Goal: Task Accomplishment & Management: Complete application form

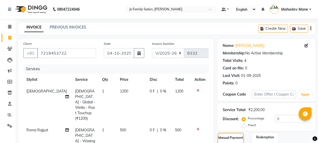
select select "3729"
select select "service"
select select "17712"
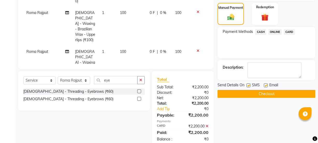
scroll to position [142, 0]
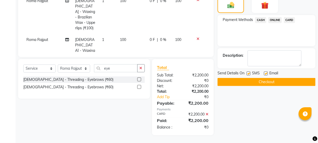
click at [277, 80] on button "Checkout" at bounding box center [266, 82] width 98 height 8
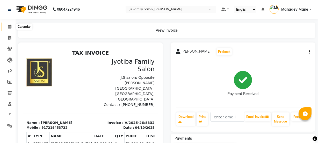
click at [10, 26] on icon at bounding box center [9, 27] width 3 height 4
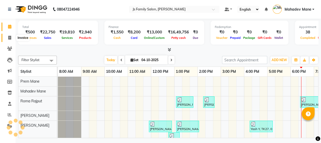
click at [8, 36] on icon at bounding box center [9, 38] width 3 height 4
select select "service"
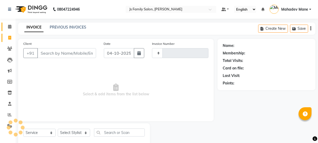
type input "8333"
select select "3729"
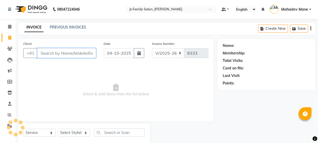
click at [52, 56] on input "Client" at bounding box center [66, 53] width 59 height 10
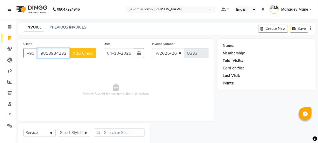
type input "9818934232"
click at [77, 55] on span "Add Client" at bounding box center [82, 52] width 20 height 5
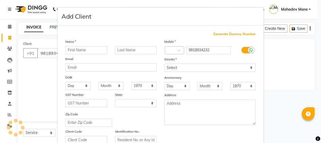
select select "22"
click at [80, 51] on input "text" at bounding box center [86, 50] width 42 height 8
type input "Neha"
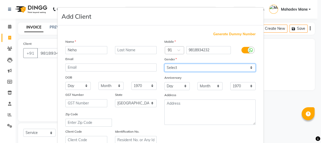
click at [165, 71] on select "Select [DEMOGRAPHIC_DATA] [DEMOGRAPHIC_DATA] Other Prefer Not To Say" at bounding box center [210, 68] width 91 height 8
select select "[DEMOGRAPHIC_DATA]"
click at [165, 64] on select "Select [DEMOGRAPHIC_DATA] [DEMOGRAPHIC_DATA] Other Prefer Not To Say" at bounding box center [210, 68] width 91 height 8
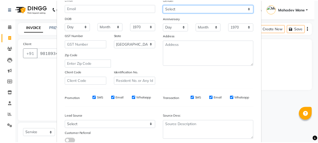
scroll to position [94, 0]
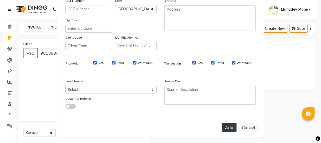
click at [223, 128] on button "Add" at bounding box center [229, 127] width 14 height 9
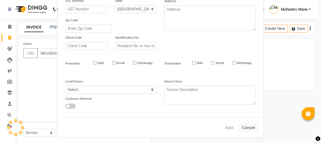
select select
select select "null"
select select
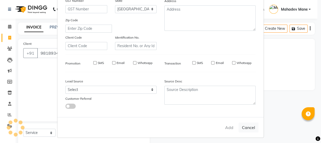
select select
checkbox input "false"
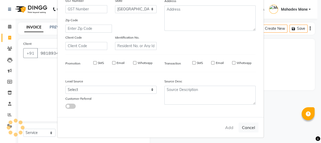
checkbox input "false"
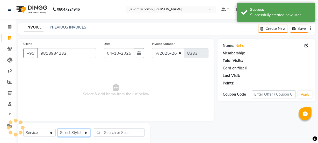
click at [67, 130] on select "Select Stylist arif [PERSON_NAME] Vaidyakar [PERSON_NAME] [PERSON_NAME] Mane Mo…" at bounding box center [74, 133] width 32 height 8
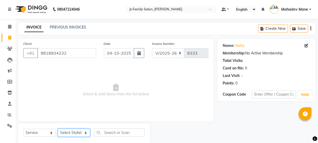
select select "87505"
click at [58, 129] on select "Select Stylist arif [PERSON_NAME] Vaidyakar [PERSON_NAME] [PERSON_NAME] Mane Mo…" at bounding box center [74, 133] width 32 height 8
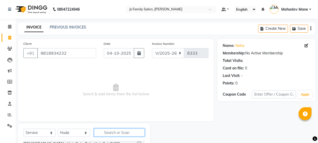
click at [107, 135] on input "text" at bounding box center [119, 132] width 51 height 8
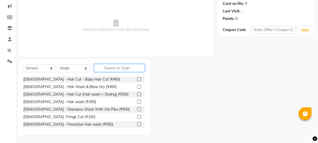
type input "3"
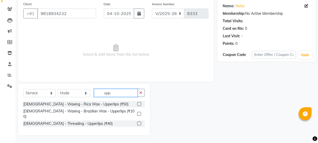
scroll to position [35, 0]
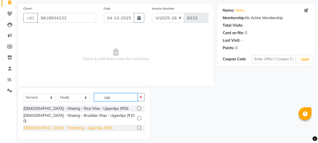
type input "upp"
click at [84, 125] on div "[DEMOGRAPHIC_DATA] - Threading - Upperlips (₹40)" at bounding box center [67, 127] width 89 height 5
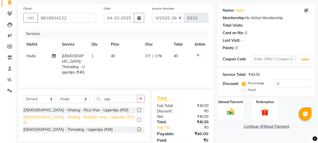
checkbox input "false"
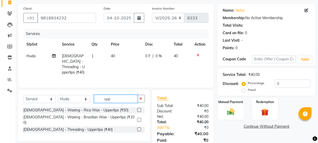
click at [116, 98] on input "upp" at bounding box center [115, 99] width 43 height 8
type input "u"
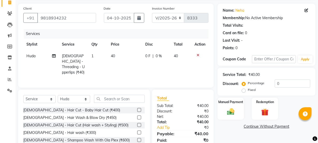
click at [197, 54] on icon at bounding box center [197, 55] width 3 height 4
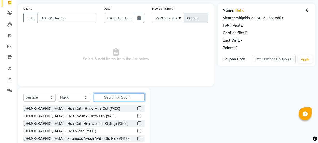
click at [116, 95] on input "text" at bounding box center [119, 97] width 51 height 8
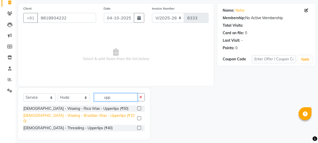
type input "upp"
click at [105, 116] on div "[DEMOGRAPHIC_DATA] - Waxing - Brazilian Wax - Upperlips (₹100)" at bounding box center [79, 118] width 112 height 11
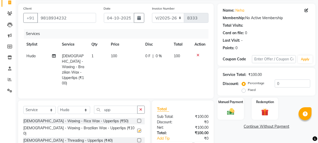
checkbox input "false"
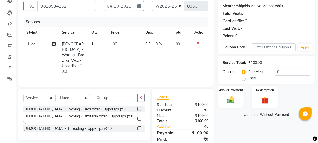
scroll to position [58, 0]
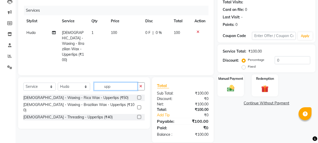
click at [115, 82] on input "upp" at bounding box center [115, 86] width 43 height 8
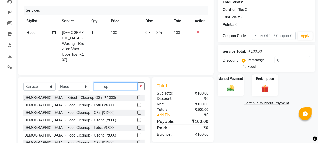
type input "u"
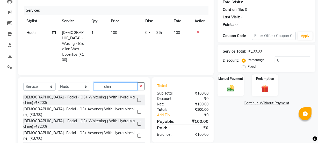
type input "chin"
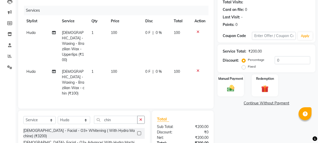
checkbox input "false"
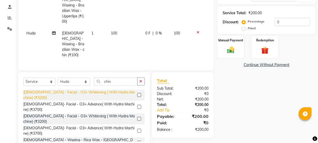
scroll to position [98, 0]
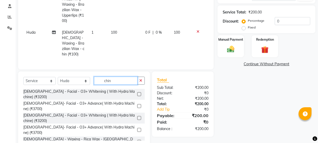
click at [117, 77] on input "chin" at bounding box center [115, 81] width 43 height 8
type input "c"
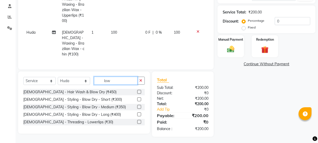
scroll to position [86, 0]
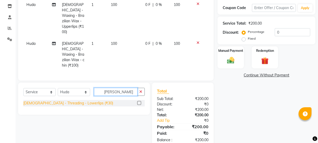
type input "[PERSON_NAME]"
click at [81, 100] on div "[DEMOGRAPHIC_DATA] - Threading - Lowerlips (₹30)" at bounding box center [68, 102] width 90 height 5
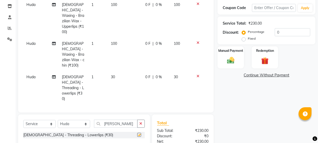
checkbox input "false"
click at [104, 71] on td "1" at bounding box center [98, 87] width 20 height 33
select select "87505"
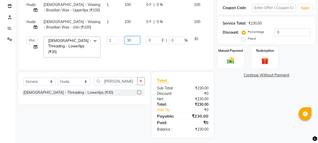
click at [128, 40] on input "30" at bounding box center [132, 40] width 16 height 8
type input "100"
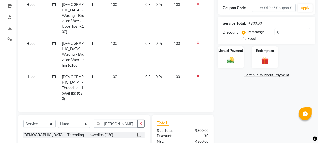
click at [129, 44] on tbody "Huda [DEMOGRAPHIC_DATA] - Waxing - Brazilian Wax - Upperlips (₹100) 1 100 0 F |…" at bounding box center [115, 52] width 185 height 106
click at [122, 120] on input "[PERSON_NAME]" at bounding box center [115, 124] width 43 height 8
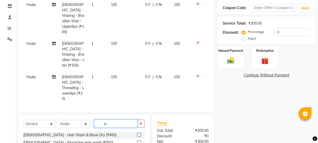
type input "l"
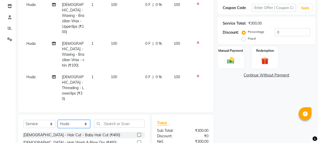
click at [70, 120] on select "Select Stylist arif [PERSON_NAME] Vaidyakar [PERSON_NAME] [PERSON_NAME] Mane Mo…" at bounding box center [74, 124] width 32 height 8
select select "93587"
click at [58, 120] on select "Select Stylist arif [PERSON_NAME] Vaidyakar [PERSON_NAME] [PERSON_NAME] Mane Mo…" at bounding box center [74, 124] width 32 height 8
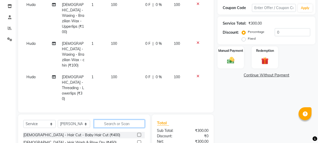
click at [111, 120] on input "text" at bounding box center [119, 124] width 51 height 8
click at [116, 120] on input "text" at bounding box center [119, 124] width 51 height 8
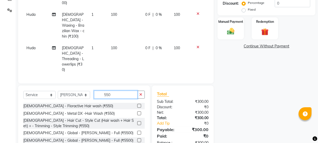
scroll to position [118, 0]
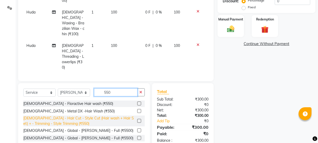
type input "550"
click at [112, 115] on div "[DEMOGRAPHIC_DATA] - Hair Cut - Style Cut (Hair wash + Hair Set) + - Trimming -…" at bounding box center [79, 120] width 112 height 11
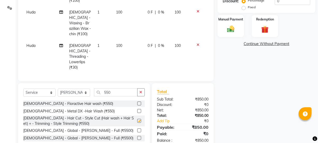
checkbox input "false"
click at [73, 94] on select "Select Stylist arif [PERSON_NAME] Vaidyakar [PERSON_NAME] [PERSON_NAME] Mane Mo…" at bounding box center [74, 92] width 32 height 8
select select "59101"
click at [58, 88] on select "Select Stylist arif [PERSON_NAME] Vaidyakar [PERSON_NAME] [PERSON_NAME] Mane Mo…" at bounding box center [74, 92] width 32 height 8
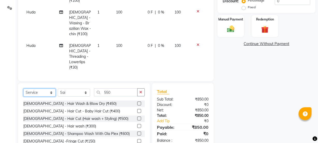
click at [43, 94] on select "Select Service Product Membership Package Voucher Prepaid Gift Card" at bounding box center [39, 92] width 32 height 8
select select "product"
click at [23, 88] on select "Select Service Product Membership Package Voucher Prepaid Gift Card" at bounding box center [39, 92] width 32 height 8
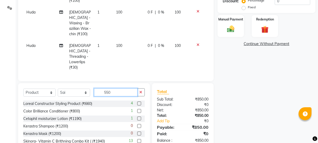
click at [121, 88] on input "550" at bounding box center [115, 92] width 43 height 8
type input "5"
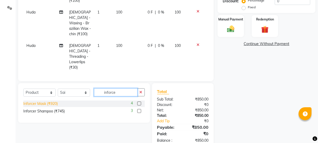
type input "inforce"
click at [49, 104] on div "Inforcer Mask (₹920)" at bounding box center [40, 103] width 34 height 5
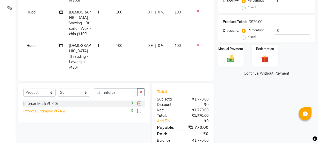
checkbox input "false"
click at [54, 110] on div "Inforcer Shampoo (₹745)" at bounding box center [43, 110] width 41 height 5
checkbox input "false"
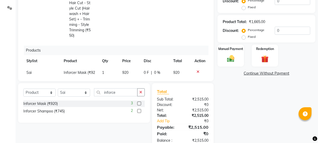
click at [122, 67] on td "920" at bounding box center [129, 75] width 21 height 17
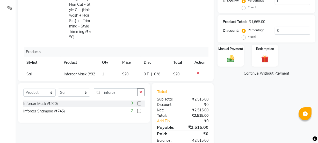
select select "59101"
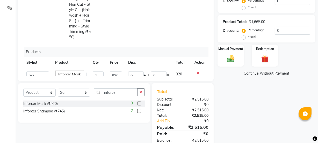
click at [115, 83] on td "745" at bounding box center [116, 91] width 18 height 17
select select "59101"
click at [116, 86] on input "745" at bounding box center [116, 90] width 12 height 8
type input "790"
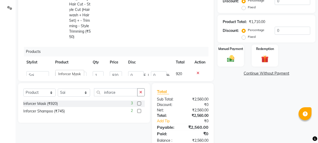
click at [107, 83] on td "790" at bounding box center [116, 91] width 18 height 17
select select "59101"
click at [107, 68] on td "920" at bounding box center [116, 75] width 18 height 15
click at [112, 71] on input "920" at bounding box center [116, 75] width 12 height 8
click at [116, 71] on input "920" at bounding box center [116, 75] width 12 height 8
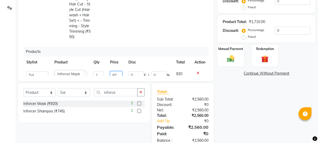
type input "975"
click at [110, 83] on td "790" at bounding box center [116, 91] width 18 height 17
click at [231, 62] on img at bounding box center [230, 58] width 12 height 9
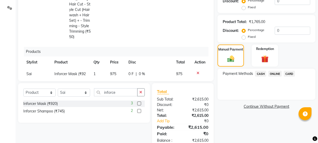
click at [275, 73] on span "ONLINE" at bounding box center [274, 74] width 13 height 6
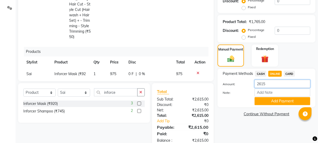
click at [275, 83] on input "2615" at bounding box center [282, 84] width 56 height 8
type input "2600"
click at [272, 103] on button "Add Payment" at bounding box center [282, 101] width 56 height 8
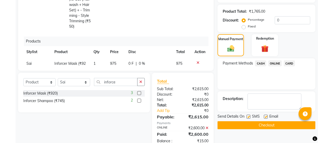
scroll to position [142, 0]
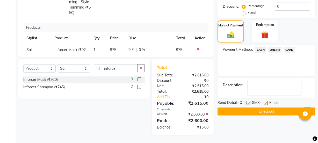
click at [273, 111] on button "Checkout" at bounding box center [266, 111] width 98 height 8
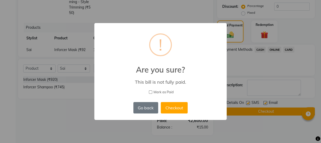
click at [149, 92] on input "Mark as Paid" at bounding box center [150, 91] width 3 height 3
checkbox input "true"
click at [178, 107] on button "Checkout" at bounding box center [174, 107] width 27 height 11
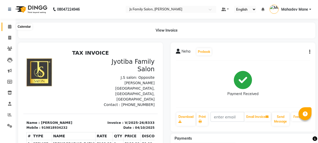
click at [11, 26] on icon at bounding box center [9, 27] width 3 height 4
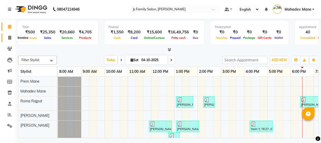
click at [10, 36] on icon at bounding box center [9, 38] width 3 height 4
select select "service"
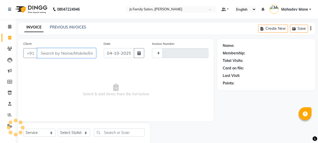
type input "8334"
click at [48, 56] on input "Client" at bounding box center [66, 53] width 59 height 10
select select "3729"
click at [46, 55] on input "Client" at bounding box center [66, 53] width 59 height 10
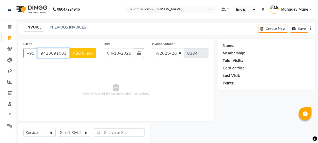
type input "9420691003"
click at [80, 48] on div "Client [PHONE_NUMBER] Add Client" at bounding box center [59, 51] width 80 height 21
click at [82, 53] on span "Add Client" at bounding box center [82, 52] width 20 height 5
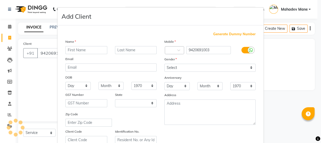
select select "22"
click at [82, 50] on input "text" at bounding box center [86, 50] width 42 height 8
type input "[PERSON_NAME]"
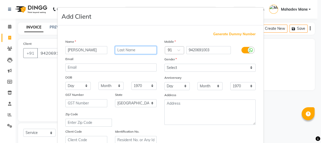
click at [121, 52] on input "text" at bounding box center [136, 50] width 42 height 8
type input "Kadam"
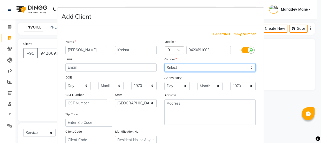
click at [181, 71] on select "Select [DEMOGRAPHIC_DATA] [DEMOGRAPHIC_DATA] Other Prefer Not To Say" at bounding box center [210, 68] width 91 height 8
select select "[DEMOGRAPHIC_DATA]"
click at [165, 64] on select "Select [DEMOGRAPHIC_DATA] [DEMOGRAPHIC_DATA] Other Prefer Not To Say" at bounding box center [210, 68] width 91 height 8
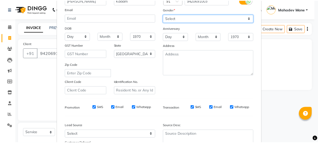
scroll to position [94, 0]
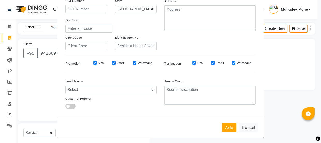
click at [222, 130] on button "Add" at bounding box center [229, 127] width 14 height 9
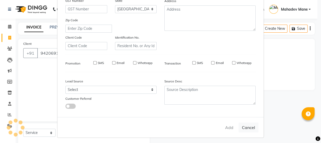
select select
select select "null"
select select
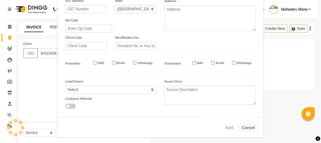
select select
checkbox input "false"
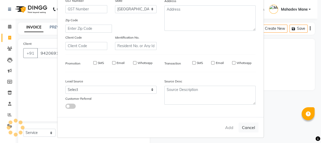
checkbox input "false"
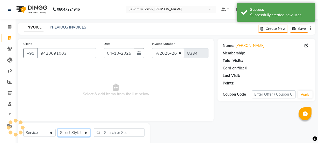
click at [80, 131] on select "Select Stylist arif [PERSON_NAME] Vaidyakar [PERSON_NAME] [PERSON_NAME] Mane Mo…" at bounding box center [74, 133] width 32 height 8
select select "22902"
click at [58, 129] on select "Select Stylist arif [PERSON_NAME] Vaidyakar [PERSON_NAME] [PERSON_NAME] Mane Mo…" at bounding box center [74, 133] width 32 height 8
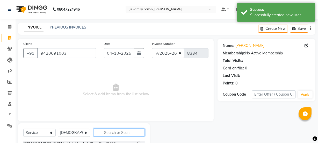
click at [99, 134] on input "text" at bounding box center [119, 132] width 51 height 8
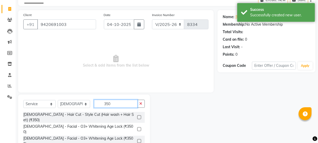
scroll to position [65, 0]
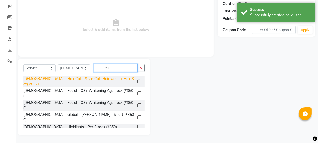
type input "350"
click at [113, 78] on div "[DEMOGRAPHIC_DATA] - Hair Cut - Style Cut (Hair wash + Hair Set) (₹350)" at bounding box center [79, 81] width 112 height 11
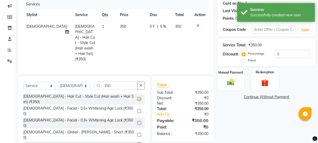
checkbox input "false"
click at [240, 79] on div "Manual Payment" at bounding box center [230, 79] width 27 height 23
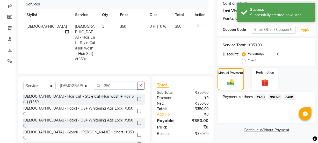
click at [268, 97] on div "ONLINE" at bounding box center [274, 97] width 16 height 7
click at [269, 97] on span "ONLINE" at bounding box center [274, 97] width 13 height 6
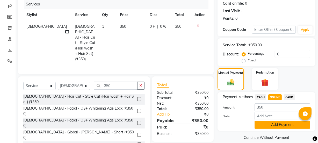
click at [268, 127] on button "Add Payment" at bounding box center [282, 125] width 56 height 8
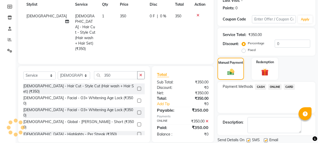
scroll to position [92, 0]
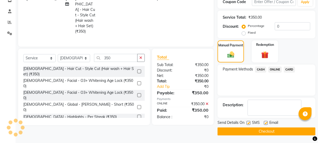
click at [267, 130] on button "Checkout" at bounding box center [266, 131] width 98 height 8
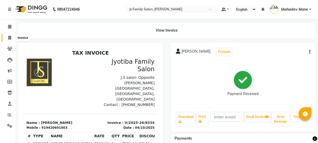
click at [11, 37] on icon at bounding box center [9, 38] width 3 height 4
select select "service"
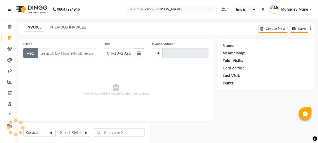
scroll to position [13, 0]
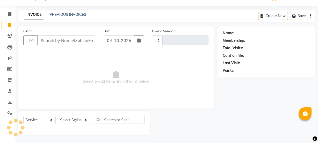
click at [44, 41] on input "Client" at bounding box center [66, 40] width 59 height 10
type input "8335"
select select "3729"
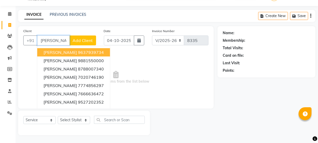
click at [62, 40] on input "[PERSON_NAME]" at bounding box center [53, 40] width 32 height 10
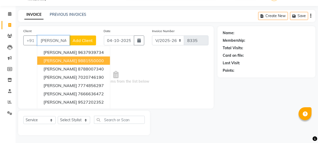
click at [62, 58] on span "[PERSON_NAME]" at bounding box center [59, 60] width 33 height 5
type input "9881550000"
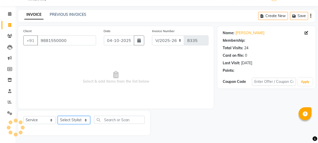
click at [76, 120] on select "Select Stylist arif [PERSON_NAME] Vaidyakar [PERSON_NAME] [PERSON_NAME] Mane Mo…" at bounding box center [74, 120] width 32 height 8
select select "20007"
click at [58, 116] on select "Select Stylist arif [PERSON_NAME] Vaidyakar [PERSON_NAME] [PERSON_NAME] Mane Mo…" at bounding box center [74, 120] width 32 height 8
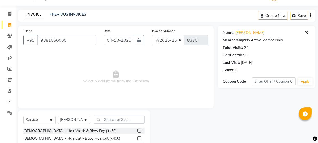
click at [102, 125] on div "Select Service Product Membership Package Voucher Prepaid Gift Card Select Styl…" at bounding box center [83, 121] width 121 height 12
click at [103, 123] on input "text" at bounding box center [119, 119] width 51 height 8
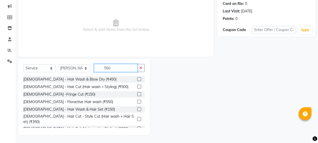
scroll to position [62, 0]
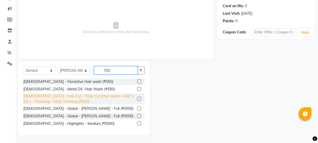
type input "550"
click at [87, 100] on div "[DEMOGRAPHIC_DATA] - Hair Cut - Style Cut (Hair wash + Hair Set) + - Trimming -…" at bounding box center [79, 98] width 112 height 11
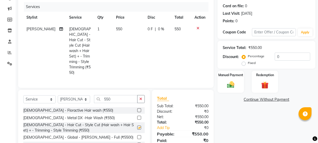
checkbox input "false"
click at [109, 95] on input "550" at bounding box center [115, 99] width 43 height 8
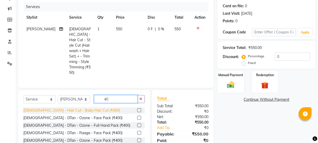
type input "40"
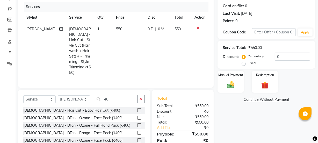
drag, startPoint x: 88, startPoint y: 101, endPoint x: 114, endPoint y: 102, distance: 25.6
click at [88, 108] on div "[DEMOGRAPHIC_DATA] - Hair Cut - Baby Hair Cut (₹400)" at bounding box center [71, 110] width 97 height 5
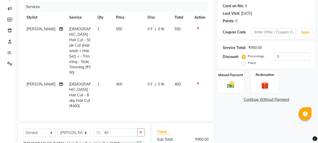
checkbox input "false"
click at [236, 83] on img at bounding box center [230, 84] width 12 height 9
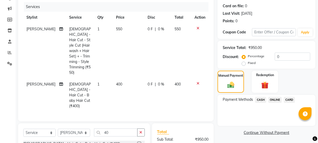
drag, startPoint x: 274, startPoint y: 100, endPoint x: 274, endPoint y: 105, distance: 4.7
click at [274, 101] on span "ONLINE" at bounding box center [274, 100] width 13 height 6
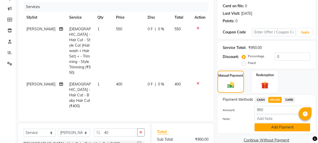
click at [276, 128] on button "Add Payment" at bounding box center [282, 127] width 56 height 8
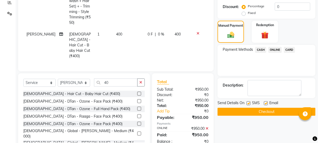
scroll to position [114, 0]
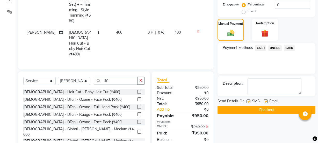
click at [266, 110] on button "Checkout" at bounding box center [266, 110] width 98 height 8
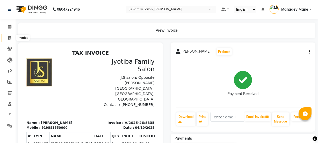
click at [7, 36] on span at bounding box center [9, 38] width 9 height 6
select select "service"
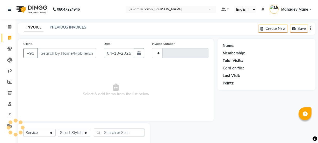
scroll to position [13, 0]
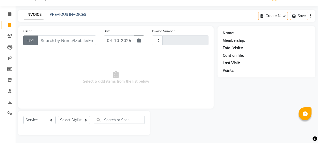
type input "8336"
select select "3729"
click at [41, 40] on input "Client" at bounding box center [66, 40] width 59 height 10
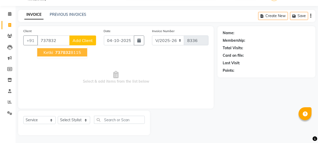
click at [57, 53] on span "737832" at bounding box center [63, 52] width 16 height 5
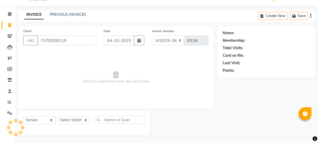
type input "7378328115"
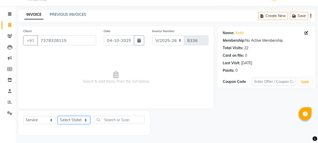
click at [79, 117] on select "Select Stylist arif [PERSON_NAME] Vaidyakar [PERSON_NAME] [PERSON_NAME] Mane Mo…" at bounding box center [74, 120] width 32 height 8
select select "84029"
click at [58, 116] on select "Select Stylist arif [PERSON_NAME] Vaidyakar [PERSON_NAME] [PERSON_NAME] Mane Mo…" at bounding box center [74, 120] width 32 height 8
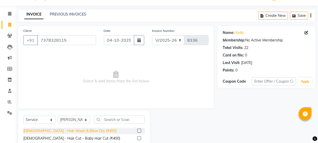
click at [86, 129] on div "[DEMOGRAPHIC_DATA] - Hair Wash & Blow Dry (₹450)" at bounding box center [69, 130] width 93 height 5
checkbox input "false"
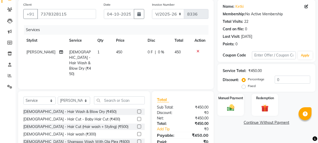
scroll to position [60, 0]
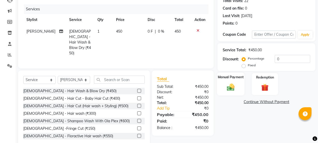
click at [232, 89] on img at bounding box center [230, 87] width 12 height 9
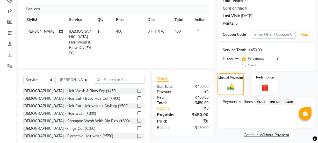
click at [269, 103] on span "ONLINE" at bounding box center [274, 102] width 13 height 6
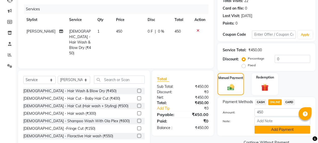
click at [273, 129] on button "Add Payment" at bounding box center [282, 129] width 56 height 8
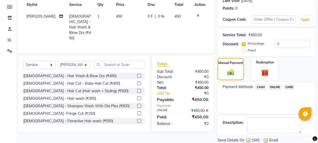
scroll to position [92, 0]
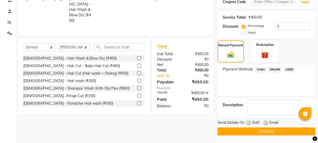
click at [270, 131] on button "Checkout" at bounding box center [266, 131] width 98 height 8
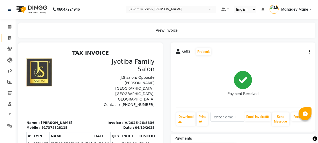
click at [2, 36] on link "Invoice" at bounding box center [8, 38] width 12 height 9
select select "service"
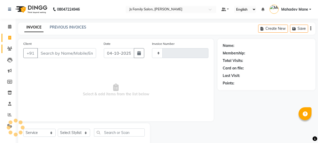
scroll to position [13, 0]
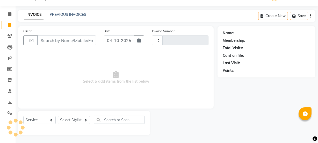
type input "8337"
select select "3729"
click at [47, 43] on input "Client" at bounding box center [66, 40] width 59 height 10
click at [44, 43] on input "Client" at bounding box center [66, 40] width 59 height 10
click at [54, 43] on input "Client" at bounding box center [66, 40] width 59 height 10
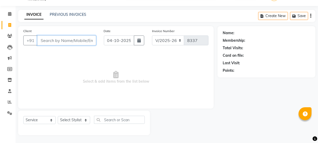
click at [78, 42] on input "Client" at bounding box center [66, 40] width 59 height 10
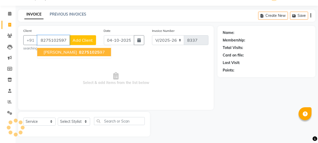
click at [78, 48] on button "[PERSON_NAME] 82751025 97" at bounding box center [74, 52] width 74 height 8
type input "8275102597"
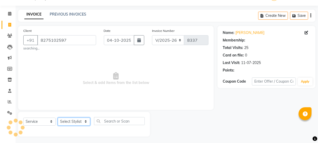
click at [80, 124] on select "Select Stylist arif [PERSON_NAME] Vaidyakar [PERSON_NAME] [PERSON_NAME] Mane Mo…" at bounding box center [74, 121] width 32 height 8
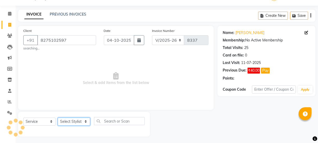
select select "58002"
click at [58, 117] on select "Select Stylist arif [PERSON_NAME] Vaidyakar [PERSON_NAME] [PERSON_NAME] Mane Mo…" at bounding box center [74, 121] width 32 height 8
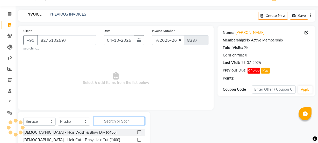
click at [105, 120] on input "text" at bounding box center [119, 121] width 51 height 8
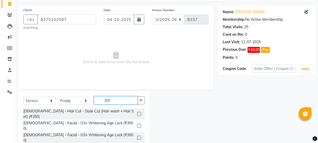
scroll to position [60, 0]
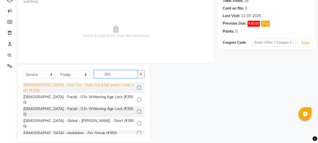
type input "350"
click at [104, 88] on div "[DEMOGRAPHIC_DATA] - Hair Cut - Style Cut (Hair wash + Hair Set) (₹350)" at bounding box center [79, 87] width 112 height 11
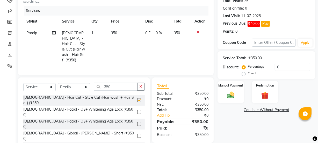
checkbox input "false"
click at [225, 93] on img at bounding box center [230, 95] width 12 height 9
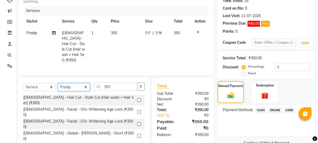
click at [78, 86] on select "Select Stylist arif [PERSON_NAME] Vaidyakar [PERSON_NAME] [PERSON_NAME] Mane Mo…" at bounding box center [74, 87] width 32 height 8
select select "17712"
click at [58, 83] on select "Select Stylist arif [PERSON_NAME] Vaidyakar [PERSON_NAME] [PERSON_NAME] Mane Mo…" at bounding box center [74, 87] width 32 height 8
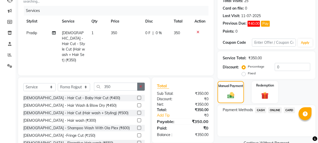
click at [141, 85] on icon "button" at bounding box center [140, 87] width 3 height 4
click at [139, 84] on input "text" at bounding box center [119, 87] width 51 height 8
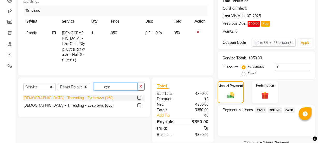
type input "eye"
click at [80, 95] on div "[DEMOGRAPHIC_DATA] - Threading - Eyebrows (₹60)" at bounding box center [68, 97] width 90 height 5
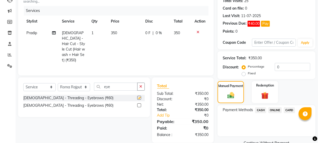
checkbox input "false"
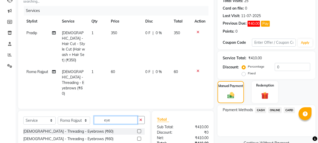
click at [112, 116] on input "eye" at bounding box center [115, 120] width 43 height 8
type input "e"
type input "upp"
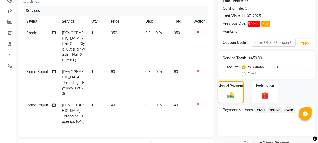
checkbox input "false"
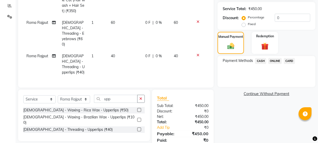
scroll to position [110, 0]
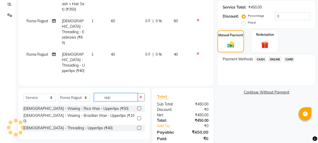
click at [120, 93] on input "upp" at bounding box center [115, 97] width 43 height 8
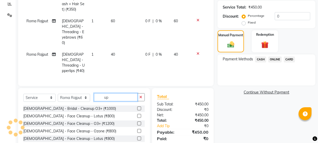
type input "u"
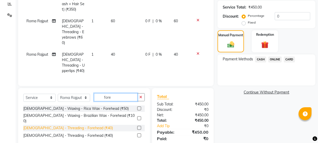
type input "fore"
click at [78, 125] on div "[DEMOGRAPHIC_DATA] - Threading - Forehead (₹40)" at bounding box center [68, 127] width 90 height 5
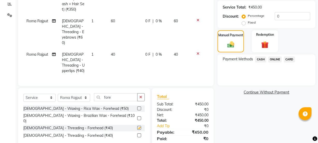
checkbox input "false"
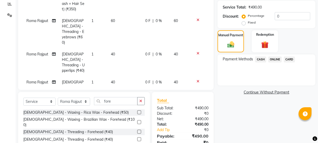
scroll to position [132, 0]
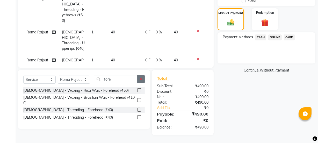
click at [140, 81] on button "button" at bounding box center [141, 79] width 8 height 8
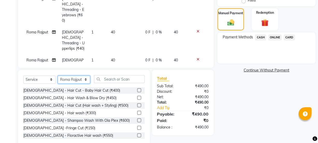
click at [80, 81] on select "Select Stylist arif [PERSON_NAME] Vaidyakar [PERSON_NAME] [PERSON_NAME] Mane Mo…" at bounding box center [74, 80] width 32 height 8
select select "34315"
click at [58, 76] on select "Select Stylist arif [PERSON_NAME] Vaidyakar [PERSON_NAME] [PERSON_NAME] Mane Mo…" at bounding box center [74, 80] width 32 height 8
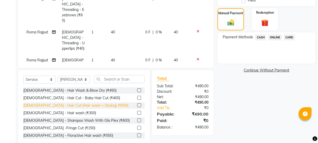
click at [94, 106] on div "[DEMOGRAPHIC_DATA] - Hair Cut (Hair wash + Styling) (₹500)" at bounding box center [75, 105] width 105 height 5
checkbox input "false"
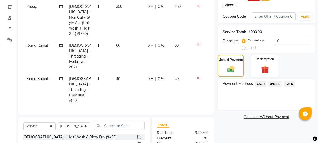
scroll to position [85, 0]
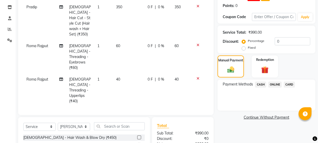
click at [285, 36] on div "Service Total: ₹990.00 Discount: Percentage Fixed 0" at bounding box center [265, 40] width 87 height 24
click at [284, 42] on input "0" at bounding box center [291, 41] width 35 height 8
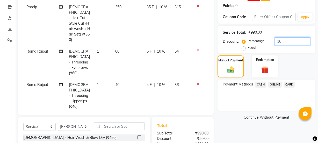
scroll to position [132, 0]
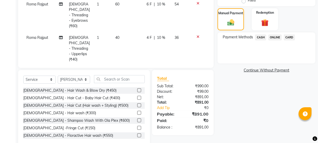
type input "10"
click at [272, 38] on span "ONLINE" at bounding box center [274, 37] width 13 height 6
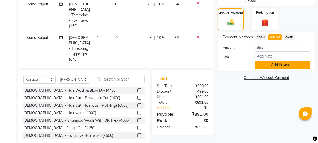
click at [273, 62] on button "Add Payment" at bounding box center [282, 65] width 56 height 8
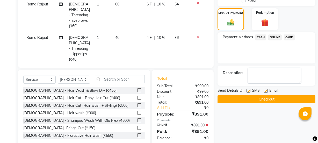
click at [272, 101] on button "Checkout" at bounding box center [266, 99] width 98 height 8
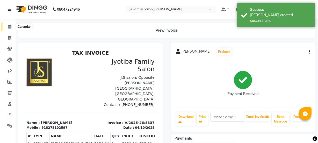
click at [12, 28] on span at bounding box center [9, 27] width 9 height 6
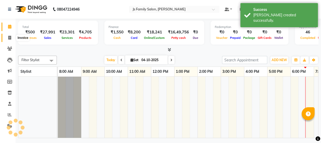
click at [9, 39] on icon at bounding box center [9, 38] width 3 height 4
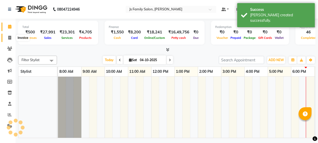
select select "service"
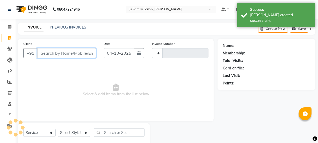
click at [45, 54] on input "Client" at bounding box center [66, 53] width 59 height 10
type input "8338"
select select "3729"
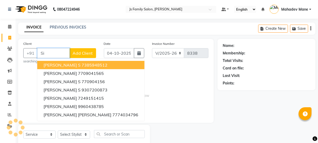
type input "S"
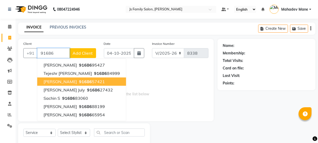
drag, startPoint x: 67, startPoint y: 78, endPoint x: 73, endPoint y: 113, distance: 34.7
click at [67, 79] on button "[PERSON_NAME] 91686 57421" at bounding box center [81, 81] width 89 height 8
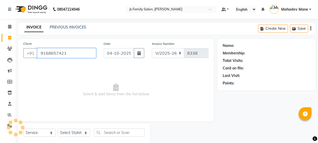
type input "9168657421"
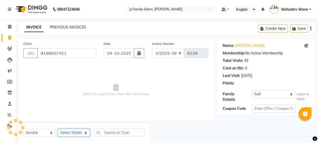
click at [75, 135] on select "Select Stylist arif [PERSON_NAME] Vaidyakar [PERSON_NAME] [PERSON_NAME] Mane Mo…" at bounding box center [74, 133] width 32 height 8
select select "84579"
click at [58, 129] on select "Select Stylist arif [PERSON_NAME] Vaidyakar [PERSON_NAME] [PERSON_NAME] Mane Mo…" at bounding box center [74, 133] width 32 height 8
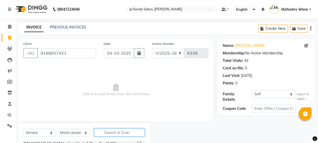
click at [121, 132] on input "text" at bounding box center [119, 132] width 51 height 8
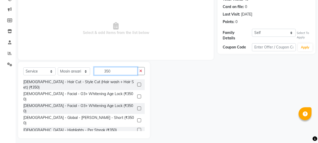
scroll to position [65, 0]
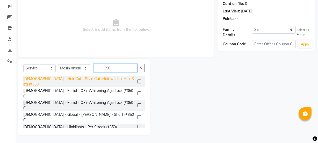
type input "350"
click at [109, 80] on div "[DEMOGRAPHIC_DATA] - Hair Cut - Style Cut (Hair wash + Hair Set) (₹350)" at bounding box center [79, 81] width 112 height 11
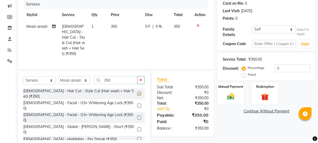
checkbox input "false"
click at [233, 93] on img at bounding box center [230, 96] width 12 height 9
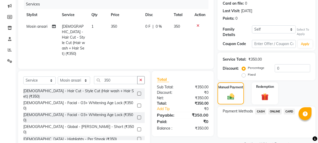
click at [272, 109] on span "ONLINE" at bounding box center [274, 111] width 13 height 6
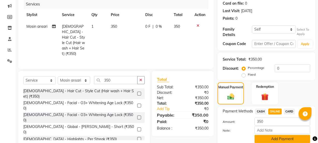
click at [259, 135] on button "Add Payment" at bounding box center [282, 139] width 56 height 8
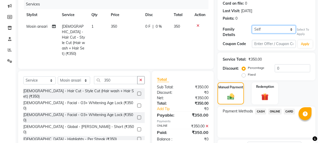
click at [274, 29] on select "Self [PERSON_NAME]" at bounding box center [274, 29] width 44 height 8
select select "3931316"
click at [252, 25] on select "Self [PERSON_NAME]" at bounding box center [274, 29] width 44 height 8
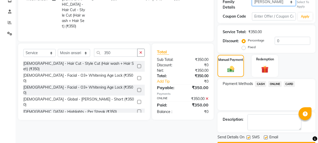
scroll to position [105, 0]
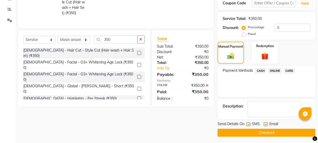
click at [272, 134] on button "Checkout" at bounding box center [266, 133] width 98 height 8
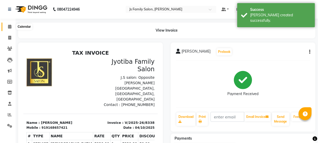
click at [7, 26] on span at bounding box center [9, 27] width 9 height 6
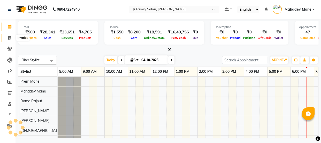
click at [10, 39] on icon at bounding box center [9, 38] width 3 height 4
select select "service"
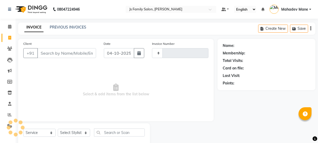
type input "8339"
click at [44, 51] on input "Client" at bounding box center [66, 53] width 59 height 10
select select "3729"
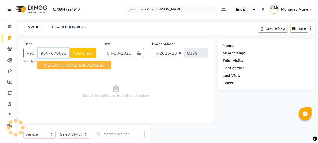
type input "9607675633"
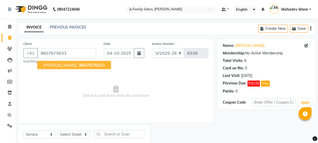
click at [49, 65] on span "[PERSON_NAME]" at bounding box center [59, 64] width 33 height 5
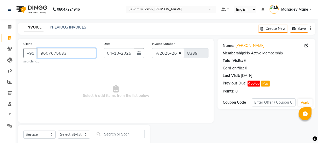
drag, startPoint x: 73, startPoint y: 54, endPoint x: 37, endPoint y: 54, distance: 36.5
click at [37, 54] on input "9607675633" at bounding box center [66, 53] width 59 height 10
click at [10, 27] on icon at bounding box center [9, 27] width 3 height 4
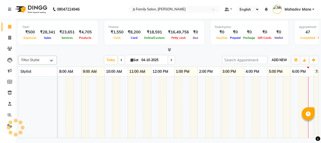
click at [278, 60] on span "ADD NEW" at bounding box center [279, 60] width 15 height 4
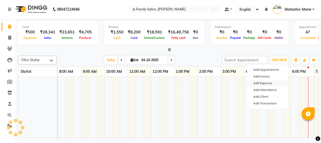
click at [269, 81] on link "Add Expense" at bounding box center [267, 83] width 41 height 7
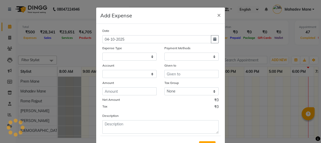
scroll to position [0, 42]
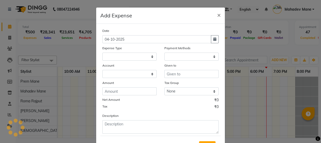
select select "1064"
click at [137, 57] on select "Select Advance salary Advance salary ajaj Bank charges Car maintenance Cash tra…" at bounding box center [129, 57] width 54 height 8
select select "1"
select select "1885"
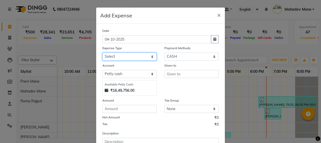
select select "18043"
click at [102, 53] on select "Select Advance salary Advance salary ajaj Bank charges Car maintenance Cash tra…" at bounding box center [129, 57] width 54 height 8
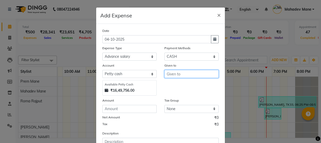
click at [174, 72] on input "text" at bounding box center [192, 74] width 54 height 8
click at [173, 75] on input "text" at bounding box center [192, 74] width 54 height 8
type input "5"
click at [173, 86] on span "Mosin" at bounding box center [177, 85] width 12 height 5
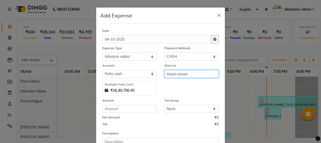
type input "Mosin ansari"
click at [130, 114] on div "Date [DATE] Expense Type Select Advance salary Advance salary ajaj Bank charges…" at bounding box center [160, 89] width 116 height 123
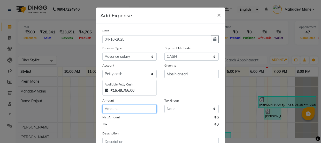
click at [130, 111] on input "number" at bounding box center [129, 109] width 54 height 8
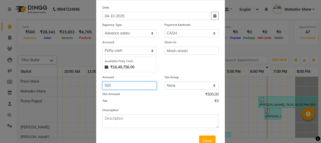
scroll to position [43, 0]
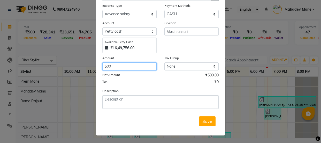
type input "500"
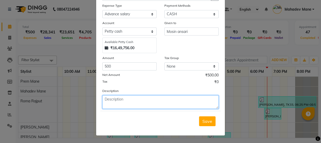
click at [153, 108] on textarea at bounding box center [160, 101] width 116 height 13
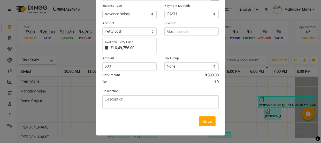
click at [147, 94] on div "Description" at bounding box center [161, 98] width 124 height 21
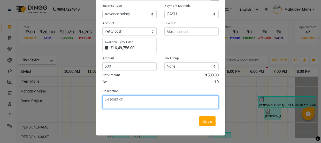
click at [147, 100] on textarea at bounding box center [160, 101] width 116 height 13
type textarea "hospital ke liye liya ganesh ke sath gye the sab"
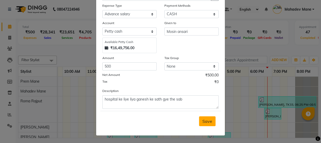
click at [205, 118] on button "Save" at bounding box center [207, 121] width 17 height 10
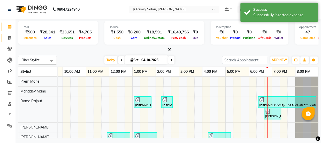
click at [13, 41] on link "Invoice" at bounding box center [8, 38] width 12 height 9
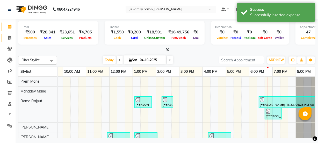
select select "service"
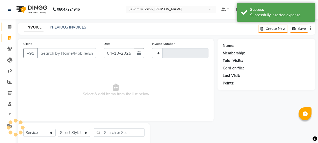
type input "8339"
select select "3729"
click at [8, 31] on link "Calendar" at bounding box center [8, 27] width 12 height 9
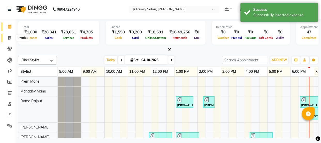
click at [7, 38] on span at bounding box center [9, 38] width 9 height 6
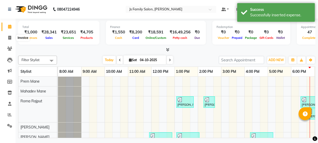
select select "3729"
select select "service"
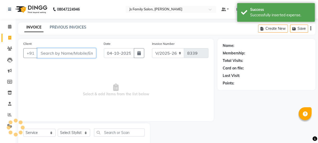
click at [55, 54] on input "Client" at bounding box center [66, 53] width 59 height 10
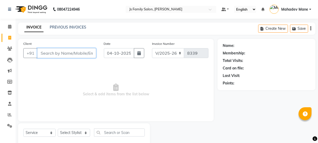
click at [81, 51] on input "Client" at bounding box center [66, 53] width 59 height 10
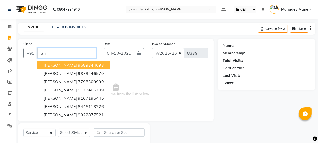
type input "S"
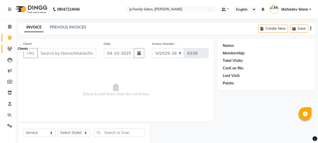
click at [8, 47] on icon at bounding box center [9, 49] width 5 height 4
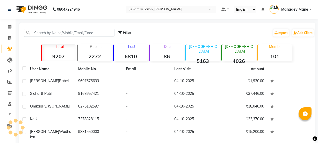
click at [280, 56] on strong "101" at bounding box center [275, 56] width 34 height 6
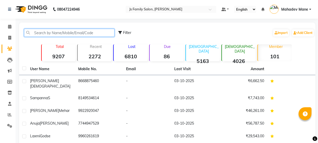
click at [105, 35] on input "text" at bounding box center [69, 33] width 90 height 8
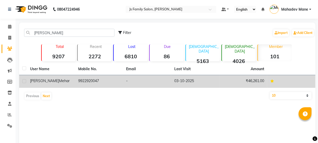
click at [118, 77] on td "9922920047" at bounding box center [99, 81] width 48 height 13
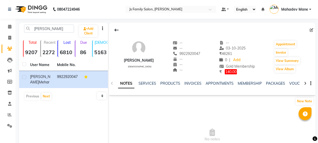
click at [302, 83] on div at bounding box center [305, 83] width 6 height 10
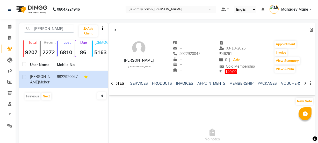
click at [302, 83] on div at bounding box center [305, 83] width 6 height 10
click at [305, 83] on icon at bounding box center [305, 83] width 2 height 4
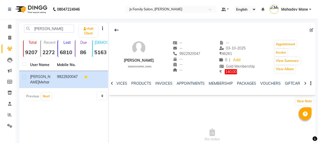
click at [305, 83] on icon at bounding box center [305, 83] width 2 height 4
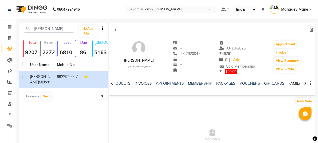
click at [291, 83] on link "FAMILY" at bounding box center [294, 83] width 12 height 5
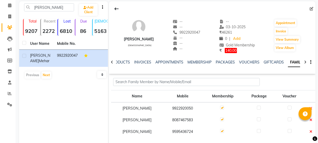
scroll to position [43, 0]
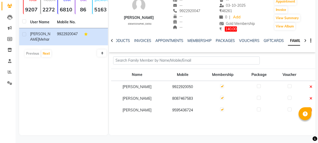
drag, startPoint x: 192, startPoint y: 97, endPoint x: 172, endPoint y: 105, distance: 22.3
click at [172, 105] on tbody "[PERSON_NAME] 9922920050 [PERSON_NAME] 8087467583 [PERSON_NAME] 9595436724" at bounding box center [214, 98] width 206 height 35
click at [202, 101] on td "8087467583" at bounding box center [183, 99] width 40 height 12
drag, startPoint x: 194, startPoint y: 98, endPoint x: 171, endPoint y: 100, distance: 23.1
click at [171, 100] on td "8087467583" at bounding box center [183, 99] width 40 height 12
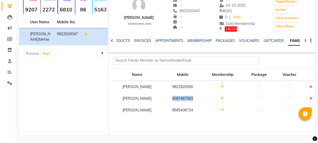
copy td "8087467583"
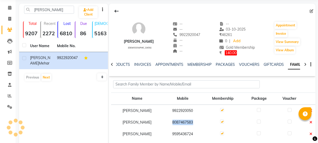
scroll to position [0, 0]
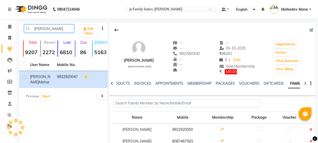
click at [49, 27] on input "[PERSON_NAME]" at bounding box center [49, 29] width 50 height 8
type input "s"
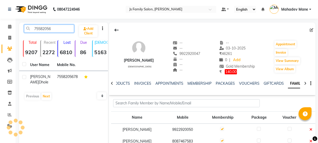
type input "75582056"
click at [51, 79] on td "[PERSON_NAME]" at bounding box center [40, 79] width 27 height 17
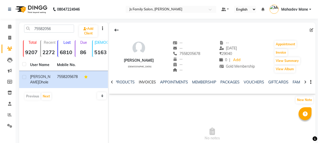
click at [144, 82] on link "INVOICES" at bounding box center [147, 82] width 17 height 5
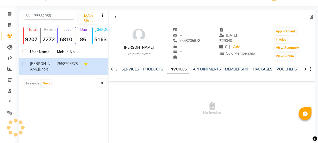
scroll to position [23, 0]
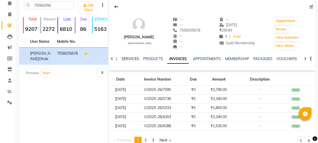
click at [128, 58] on link "SERVICES" at bounding box center [130, 58] width 18 height 5
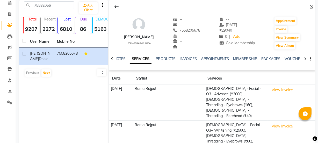
scroll to position [33, 0]
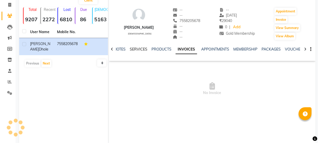
scroll to position [23, 0]
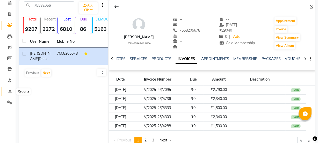
click at [10, 90] on icon at bounding box center [10, 91] width 4 height 4
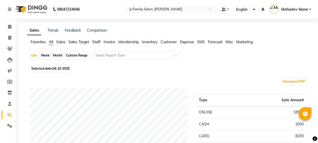
click at [58, 55] on div "Month" at bounding box center [58, 55] width 12 height 7
select select "10"
select select "2025"
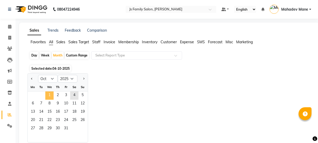
click at [51, 96] on span "1" at bounding box center [49, 95] width 8 height 8
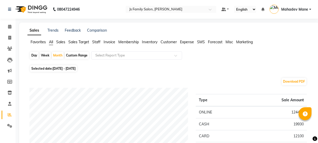
scroll to position [125, 0]
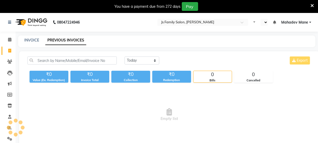
select select "en"
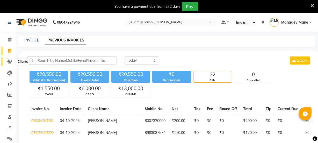
click at [9, 62] on icon at bounding box center [9, 62] width 5 height 4
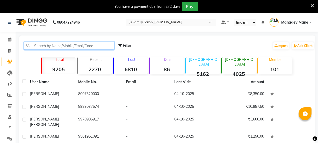
click at [43, 45] on input "text" at bounding box center [69, 46] width 90 height 8
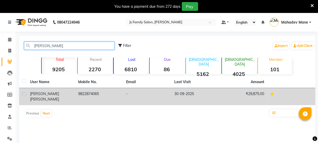
type input "hitesh b"
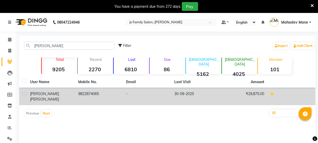
click at [89, 98] on td "9822874065" at bounding box center [99, 96] width 48 height 17
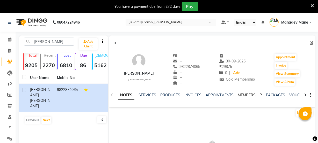
click at [245, 93] on link "MEMBERSHIP" at bounding box center [249, 95] width 24 height 5
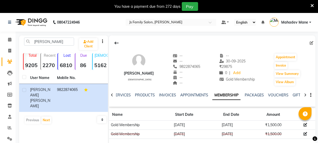
click at [310, 21] on link "Mahadev Mane" at bounding box center [290, 22] width 42 height 9
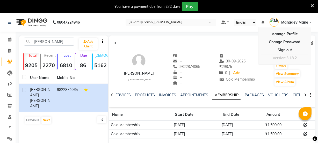
click at [246, 43] on div at bounding box center [212, 43] width 206 height 10
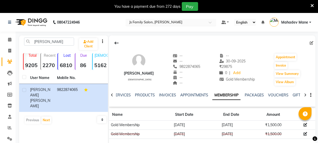
click at [210, 22] on span at bounding box center [212, 23] width 6 height 5
